Goal: Browse casually: Explore the website without a specific task or goal

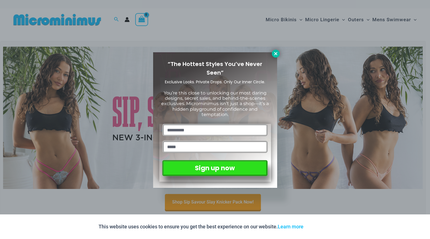
click at [276, 56] on icon at bounding box center [275, 53] width 5 height 5
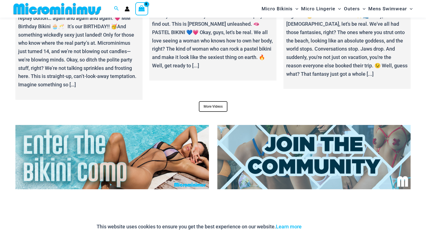
scroll to position [2020, 0]
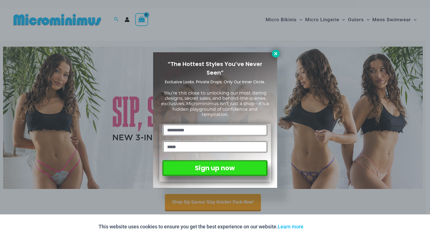
click at [276, 50] on button at bounding box center [276, 54] width 8 height 8
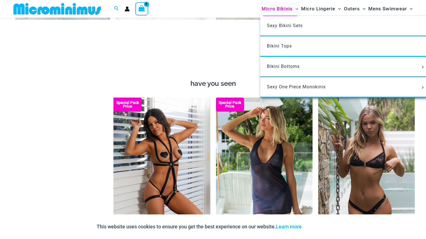
scroll to position [425, 0]
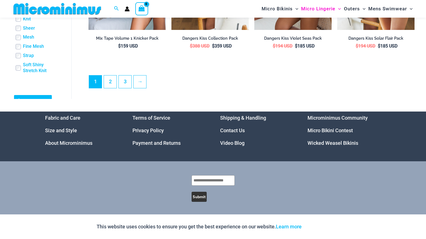
scroll to position [1378, 0]
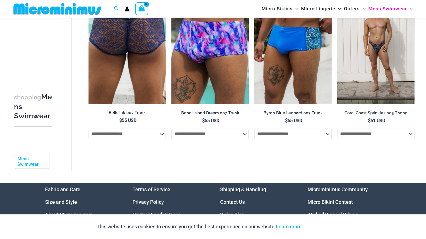
scroll to position [1143, 0]
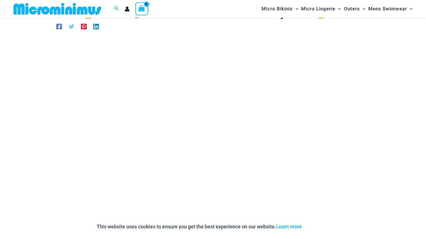
scroll to position [37, 0]
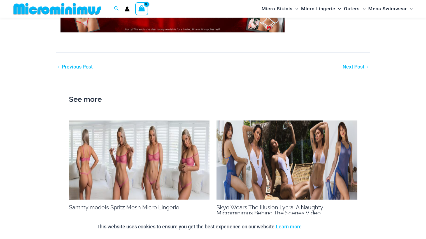
scroll to position [601, 0]
